Goal: Obtain resource: Obtain resource

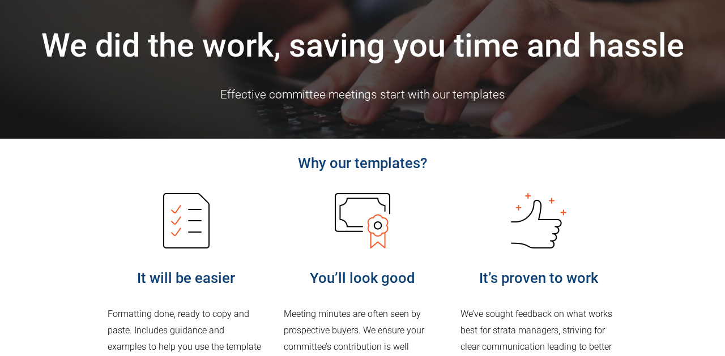
scroll to position [91, 0]
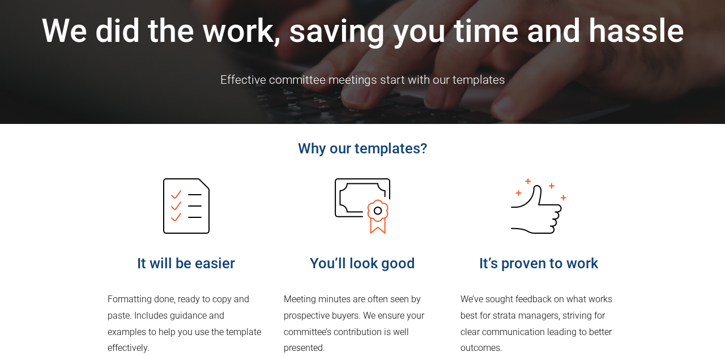
click at [189, 232] on div at bounding box center [186, 206] width 57 height 57
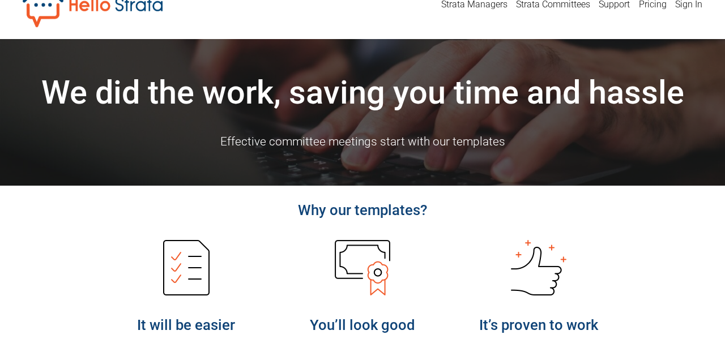
scroll to position [0, 0]
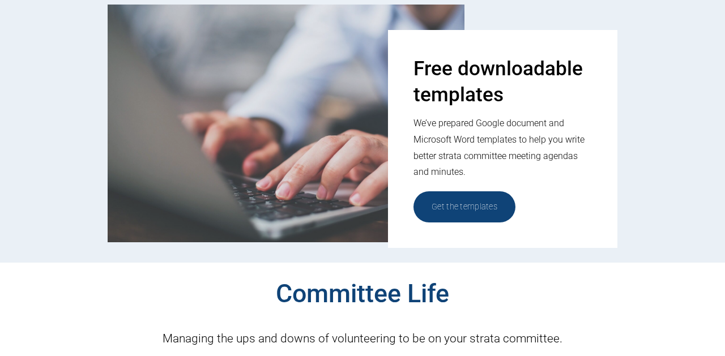
scroll to position [555, 0]
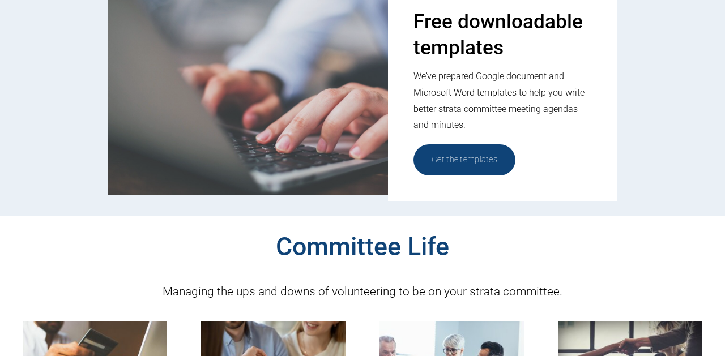
click at [457, 164] on link "Get the templates" at bounding box center [465, 160] width 102 height 31
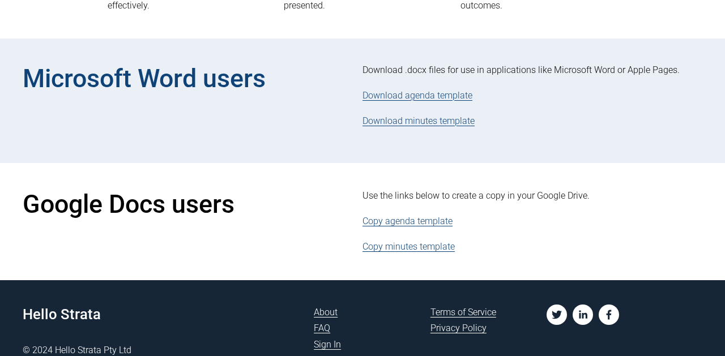
scroll to position [435, 0]
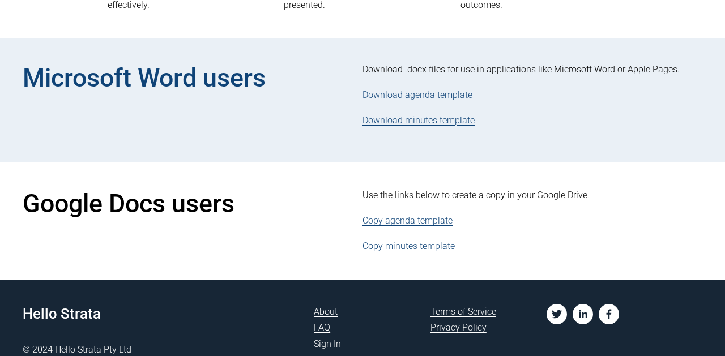
click at [414, 218] on link "Copy agenda template" at bounding box center [408, 220] width 90 height 11
